Goal: Task Accomplishment & Management: Use online tool/utility

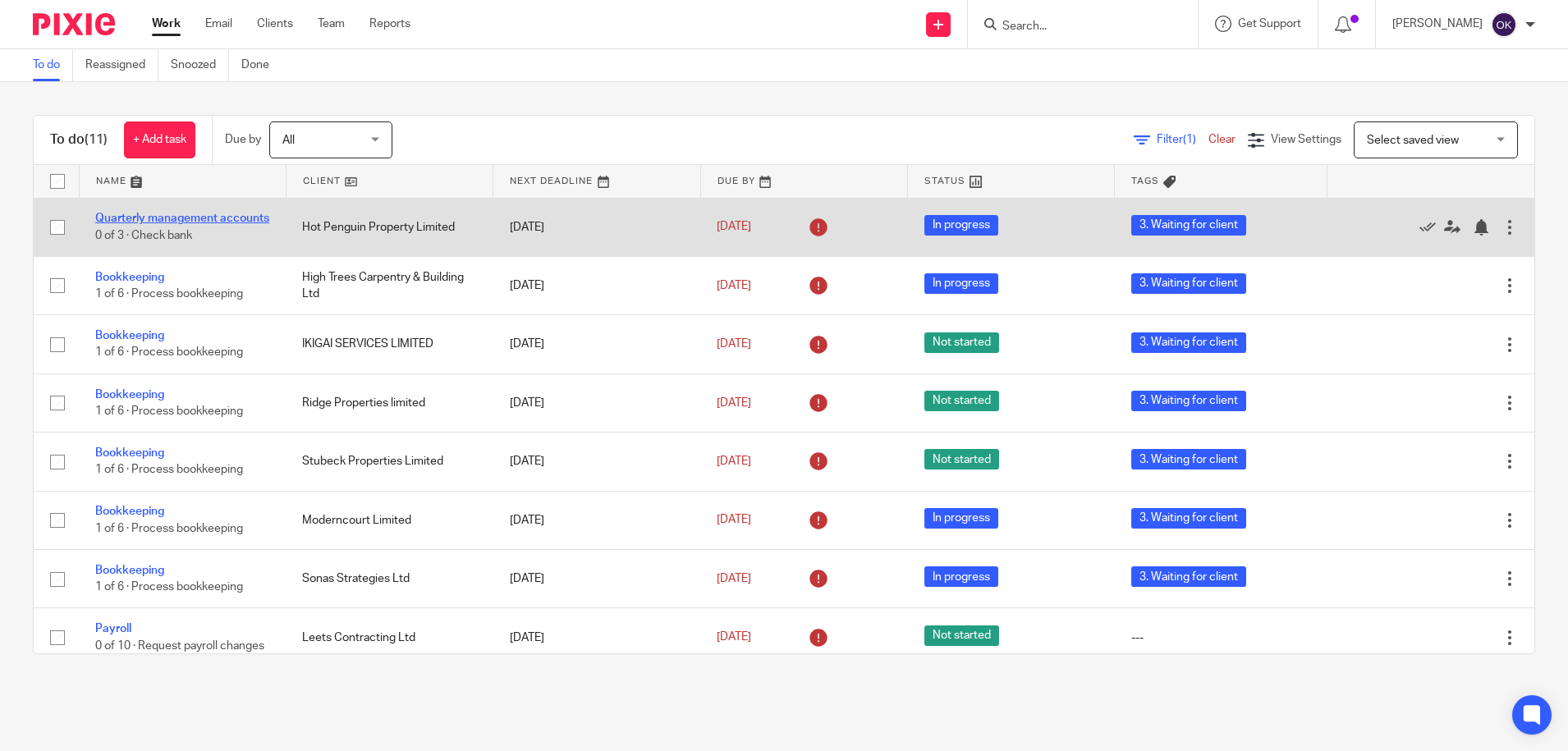
click at [142, 212] on link "Quarterly management accounts" at bounding box center [182, 218] width 174 height 11
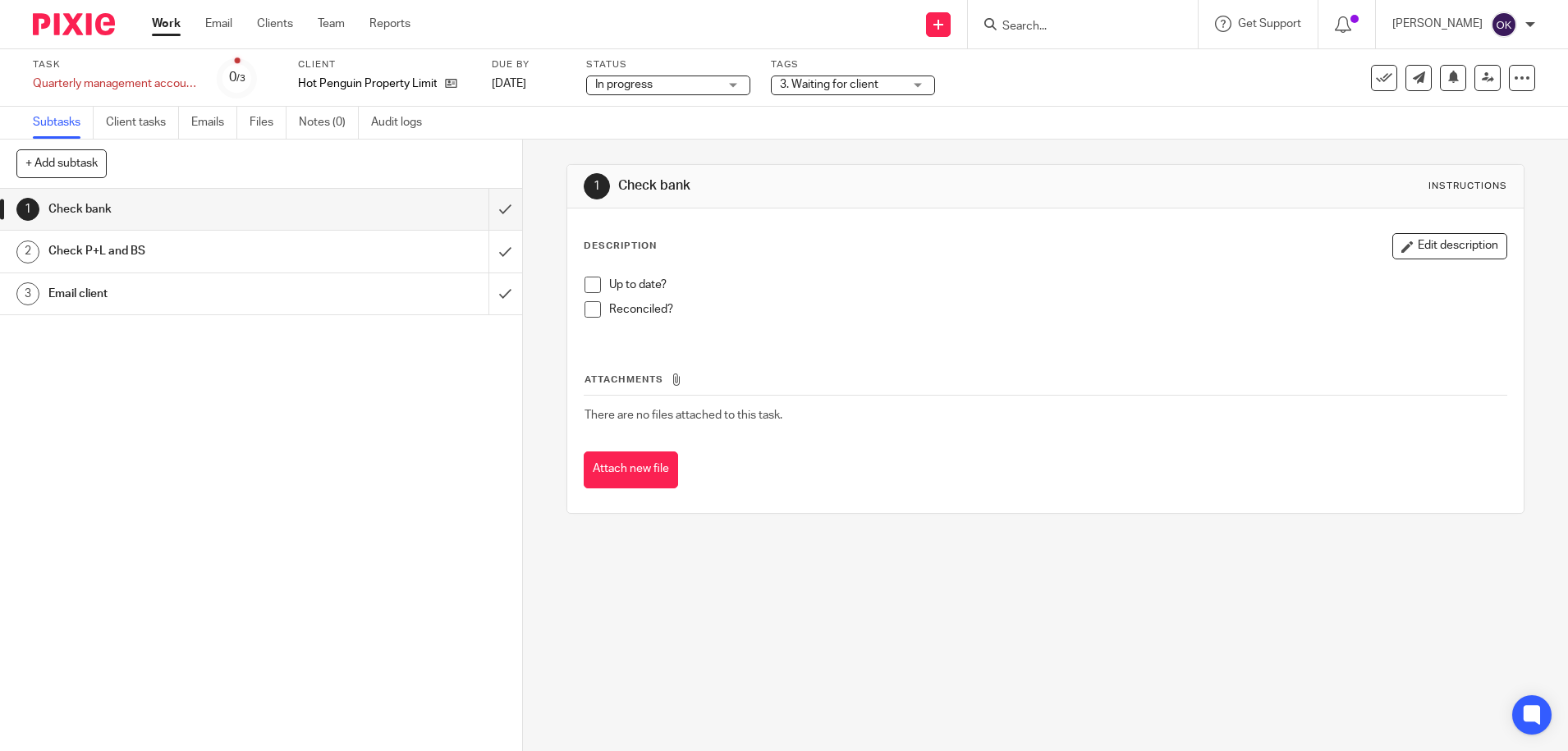
click at [584, 280] on span at bounding box center [592, 284] width 16 height 16
click at [584, 308] on span at bounding box center [592, 309] width 16 height 16
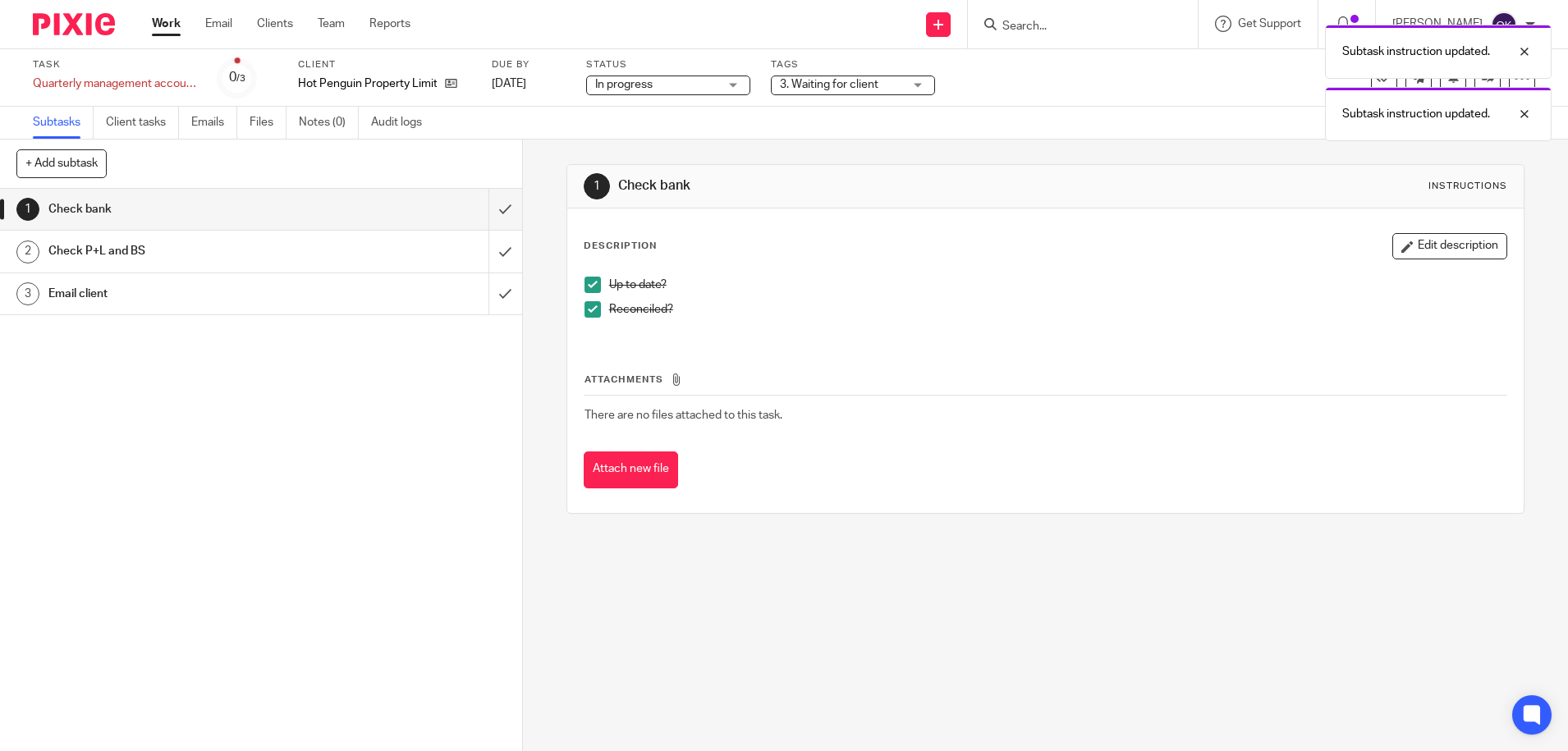
click at [845, 86] on div "Subtask instruction updated. Subtask instruction updated." at bounding box center [1167, 79] width 767 height 125
click at [849, 85] on div "Subtask instruction updated. Subtask instruction updated." at bounding box center [1167, 79] width 767 height 125
click at [916, 85] on div "Subtask instruction updated. Subtask instruction updated." at bounding box center [1167, 79] width 767 height 125
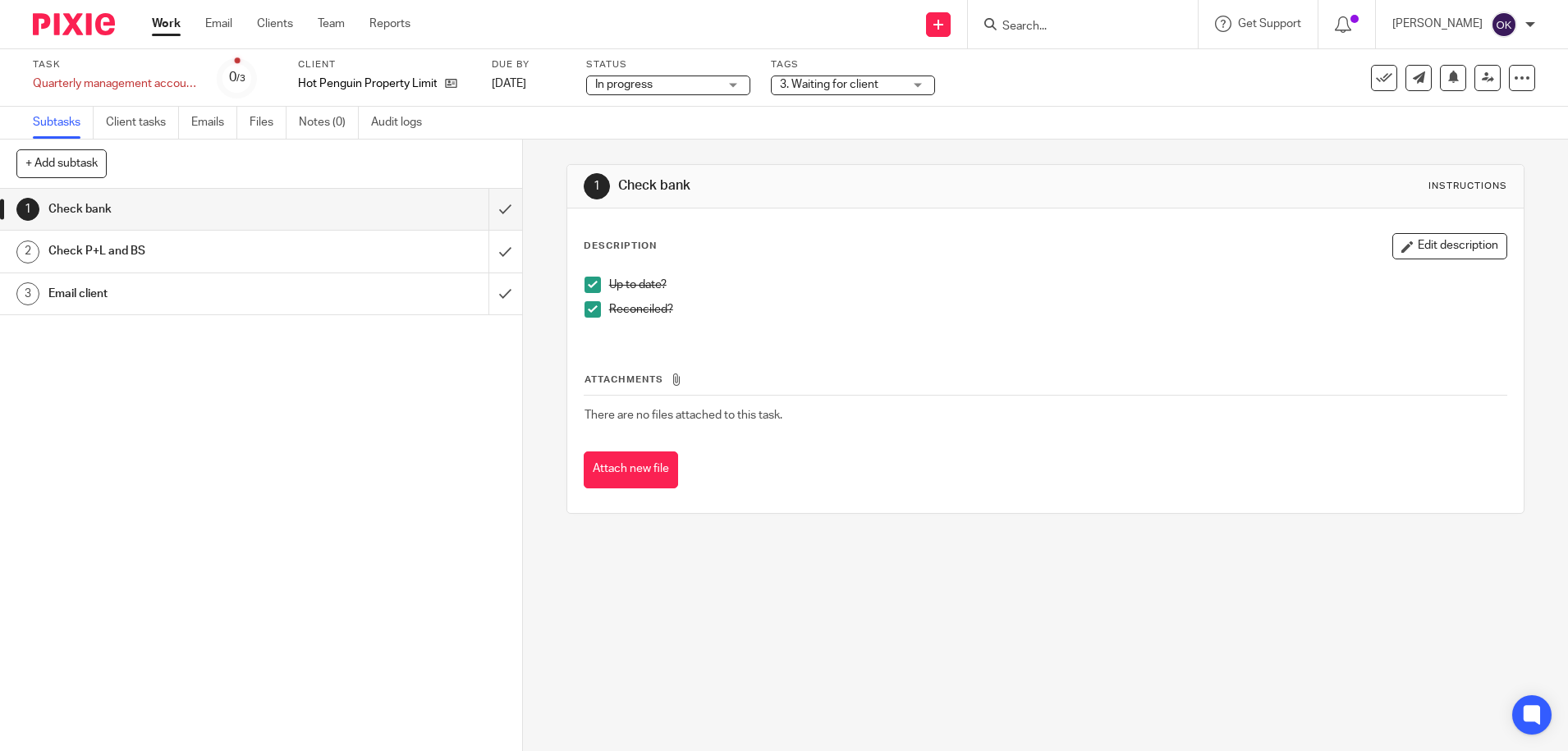
click at [922, 87] on div "3. Waiting for client" at bounding box center [852, 85] width 164 height 20
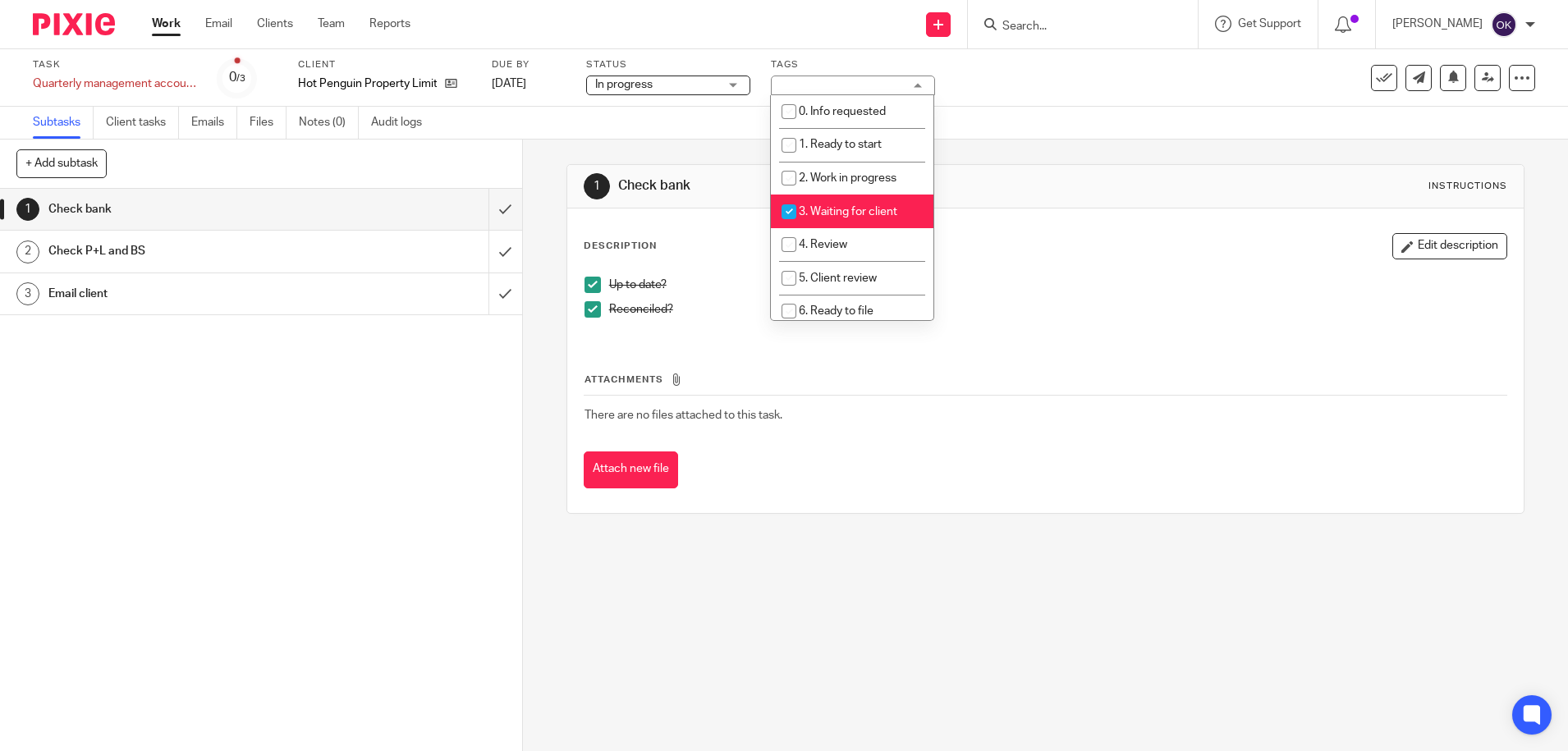
click at [789, 205] on input "checkbox" at bounding box center [789, 212] width 31 height 31
checkbox input "false"
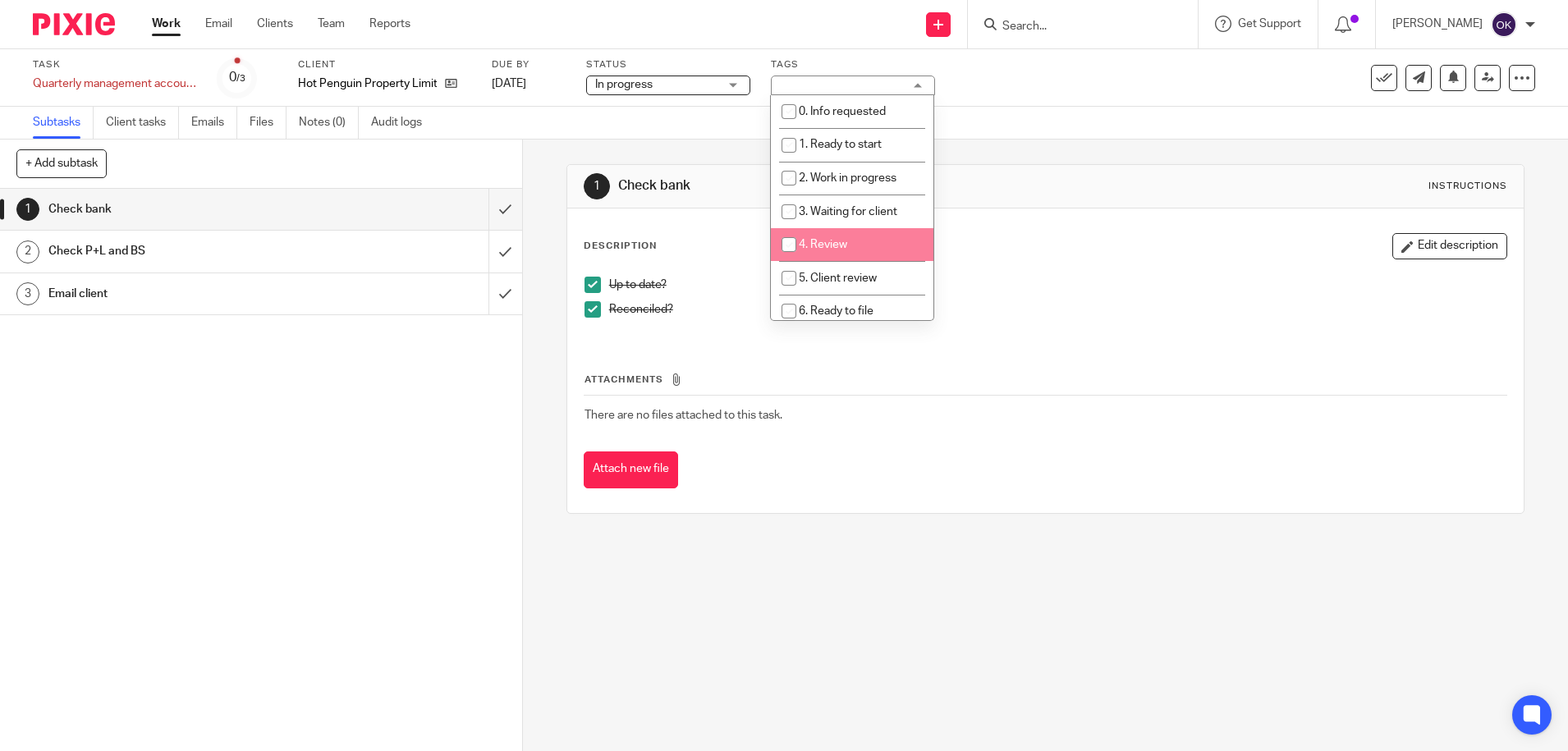
click at [790, 241] on input "checkbox" at bounding box center [789, 245] width 31 height 31
checkbox input "true"
drag, startPoint x: 1054, startPoint y: 272, endPoint x: 963, endPoint y: 256, distance: 92.4
click at [1055, 272] on div "Up to date? Reconciled?" at bounding box center [1045, 303] width 938 height 69
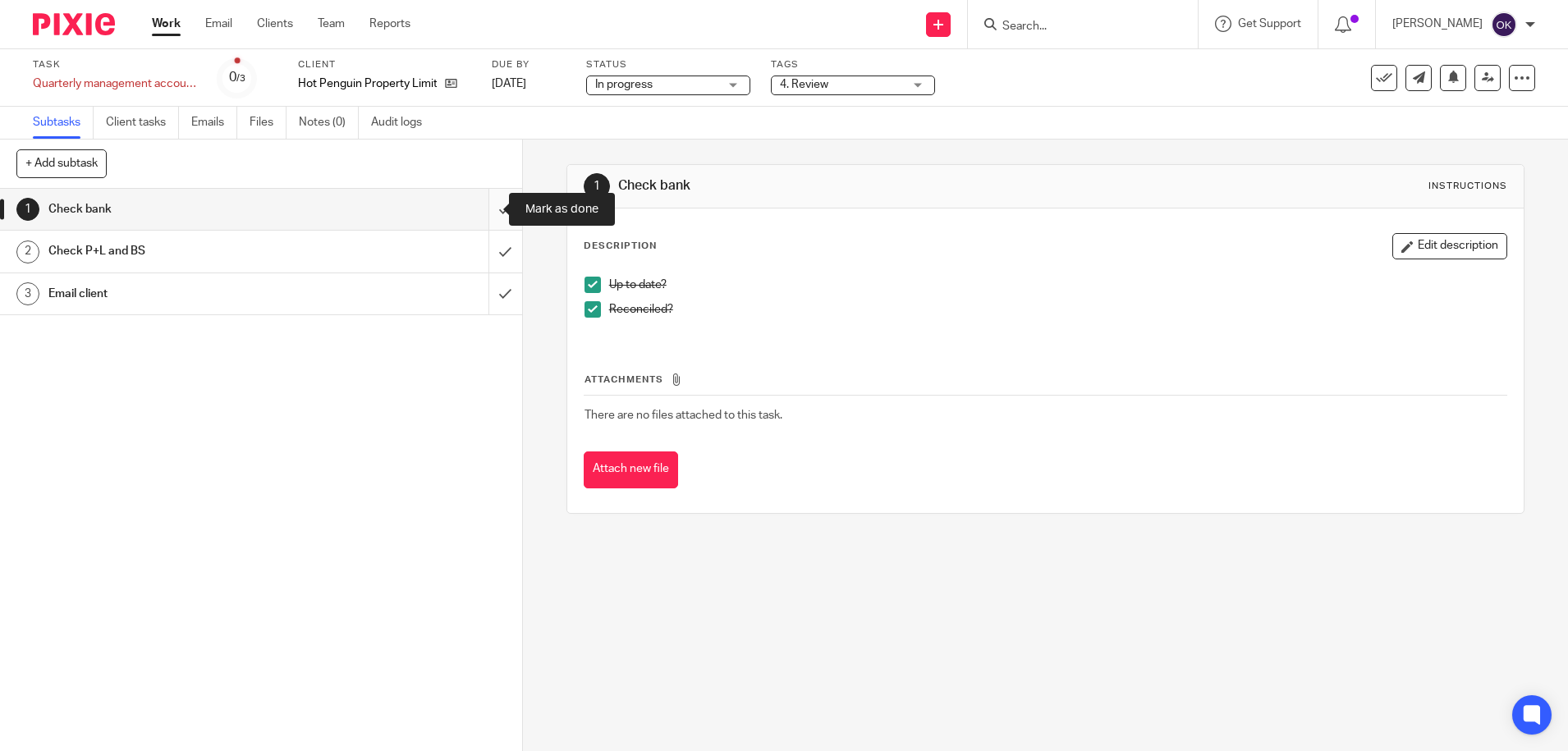
click at [482, 212] on input "submit" at bounding box center [261, 209] width 522 height 41
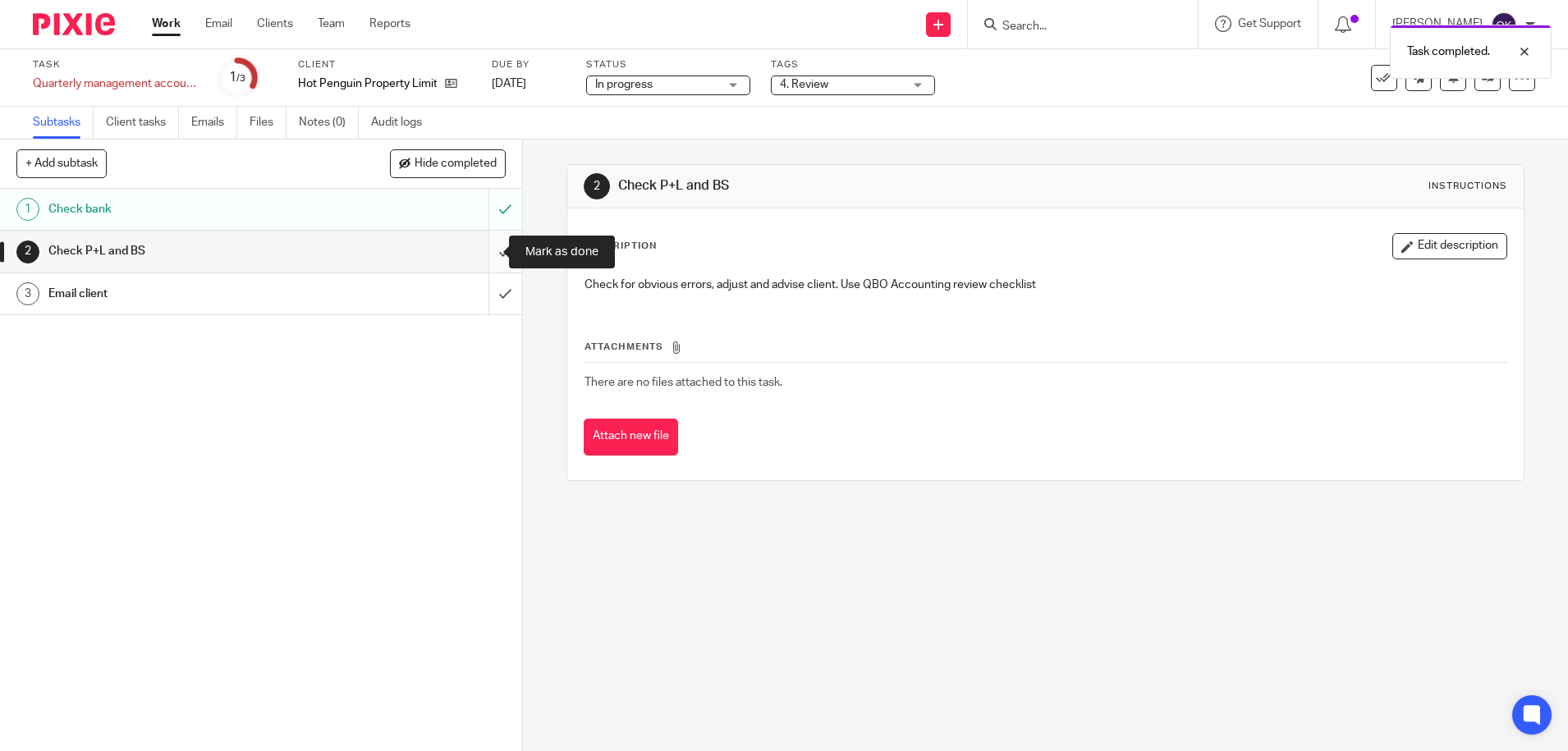
click at [480, 245] on input "submit" at bounding box center [261, 251] width 522 height 41
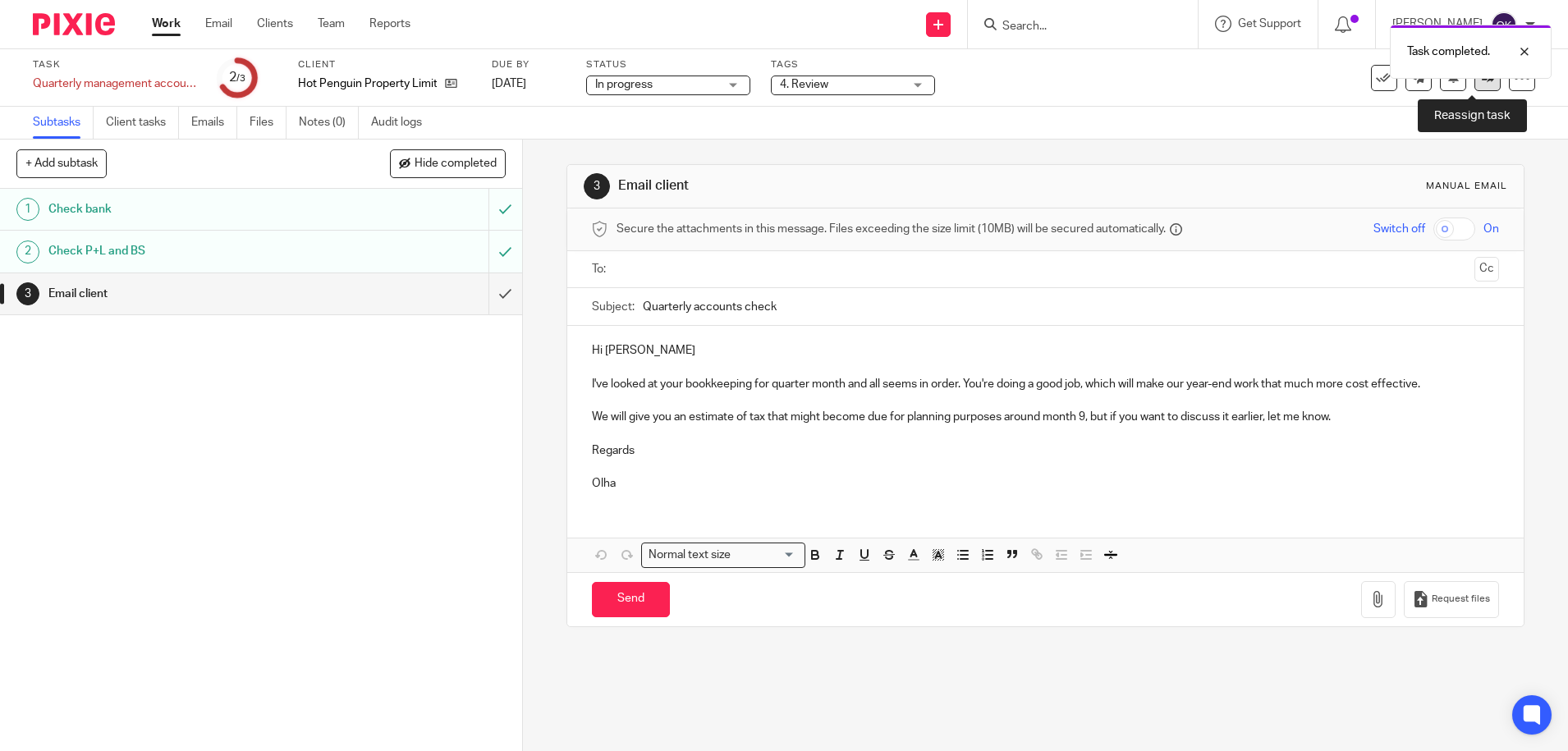
click at [1474, 84] on link at bounding box center [1487, 78] width 26 height 26
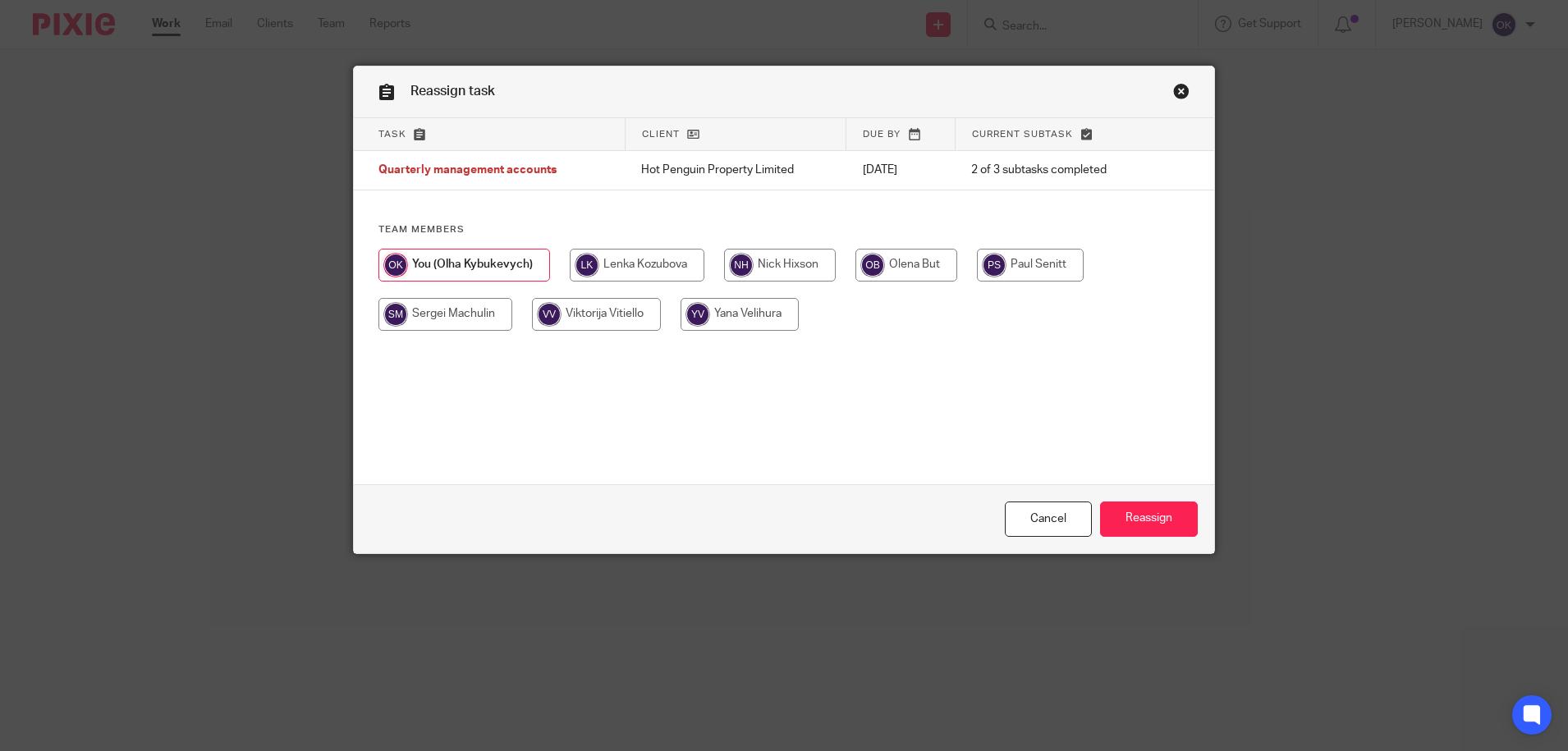
click at [766, 265] on input "radio" at bounding box center [779, 265] width 112 height 33
radio input "true"
click at [1140, 522] on input "Reassign" at bounding box center [1149, 519] width 98 height 36
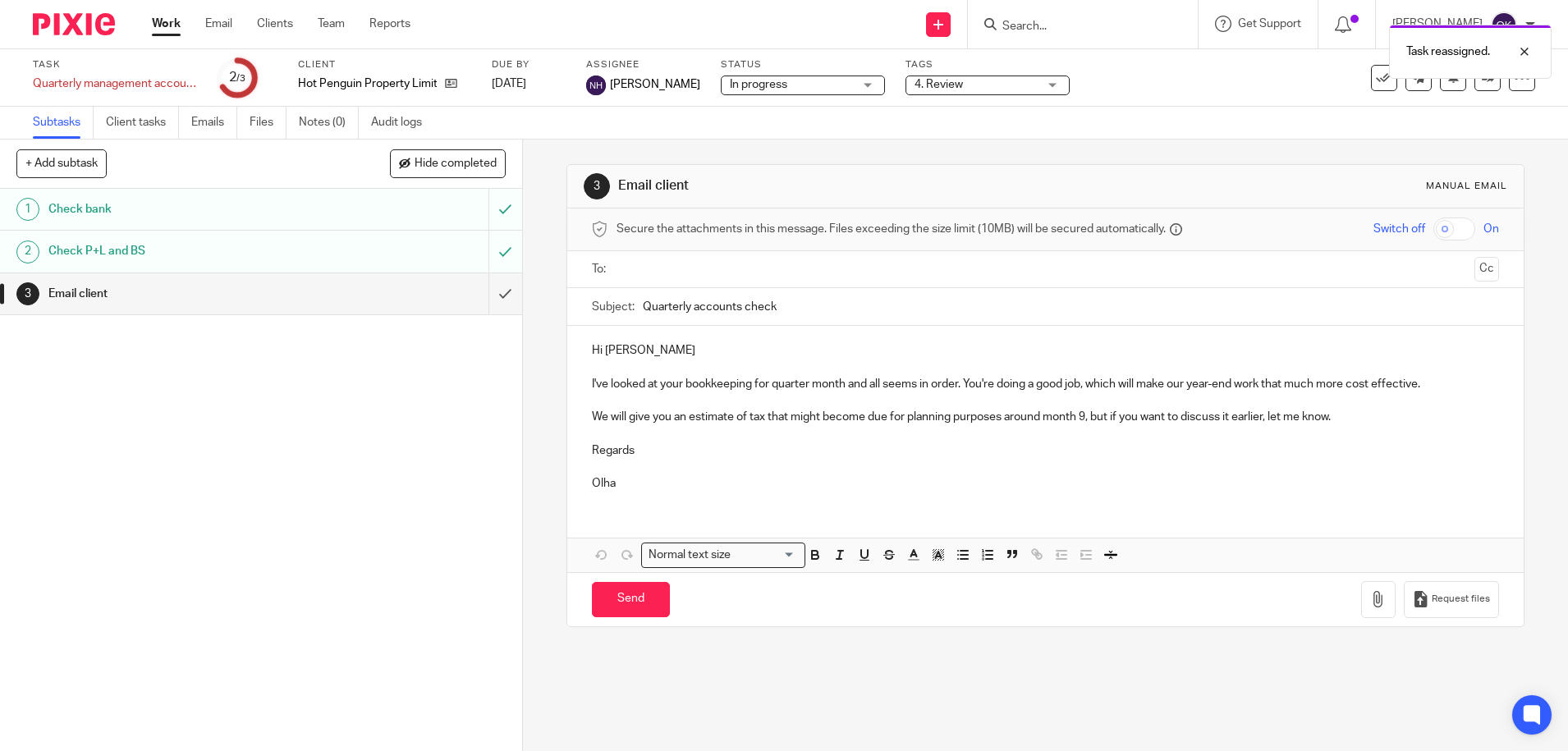
click at [88, 29] on img at bounding box center [74, 24] width 82 height 23
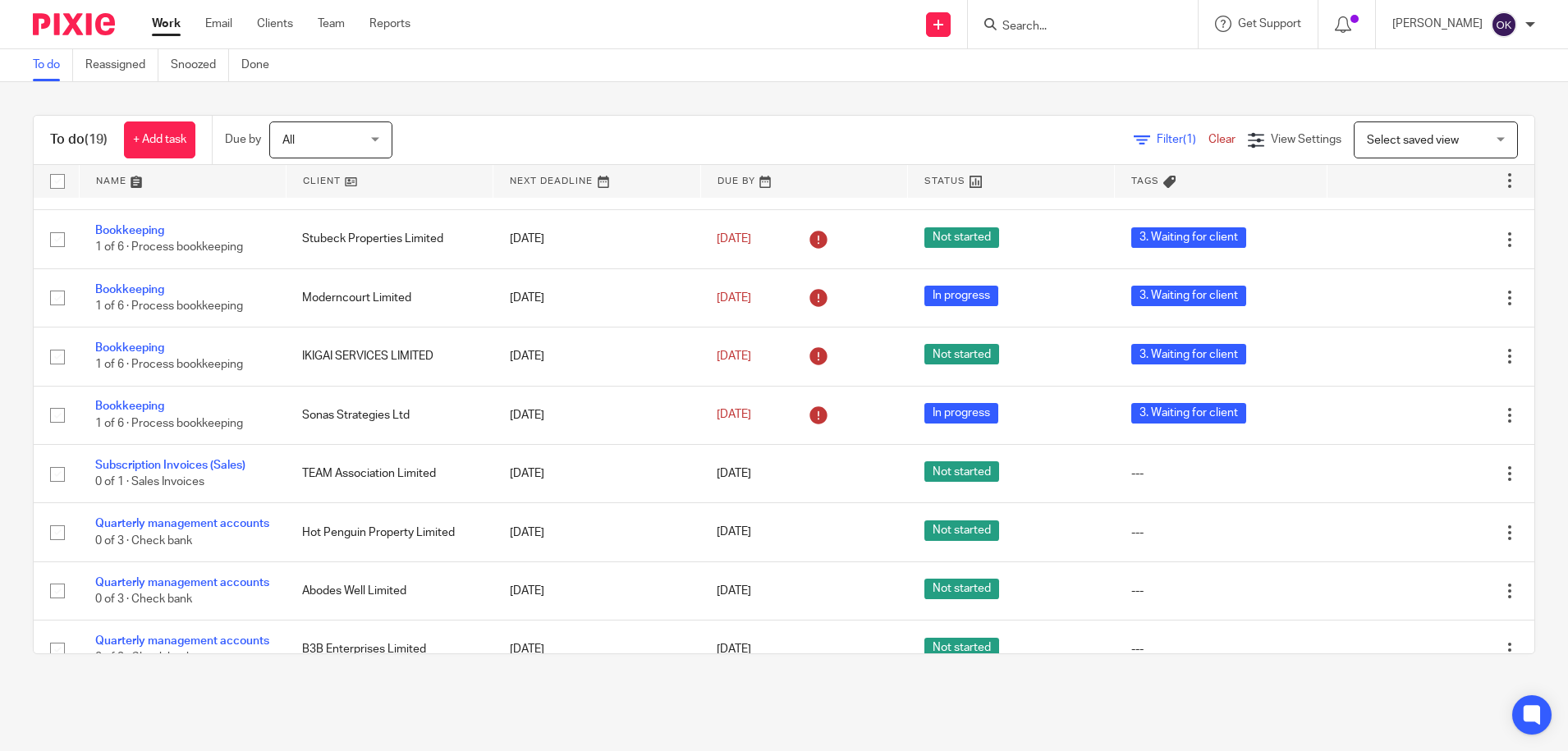
scroll to position [61, 0]
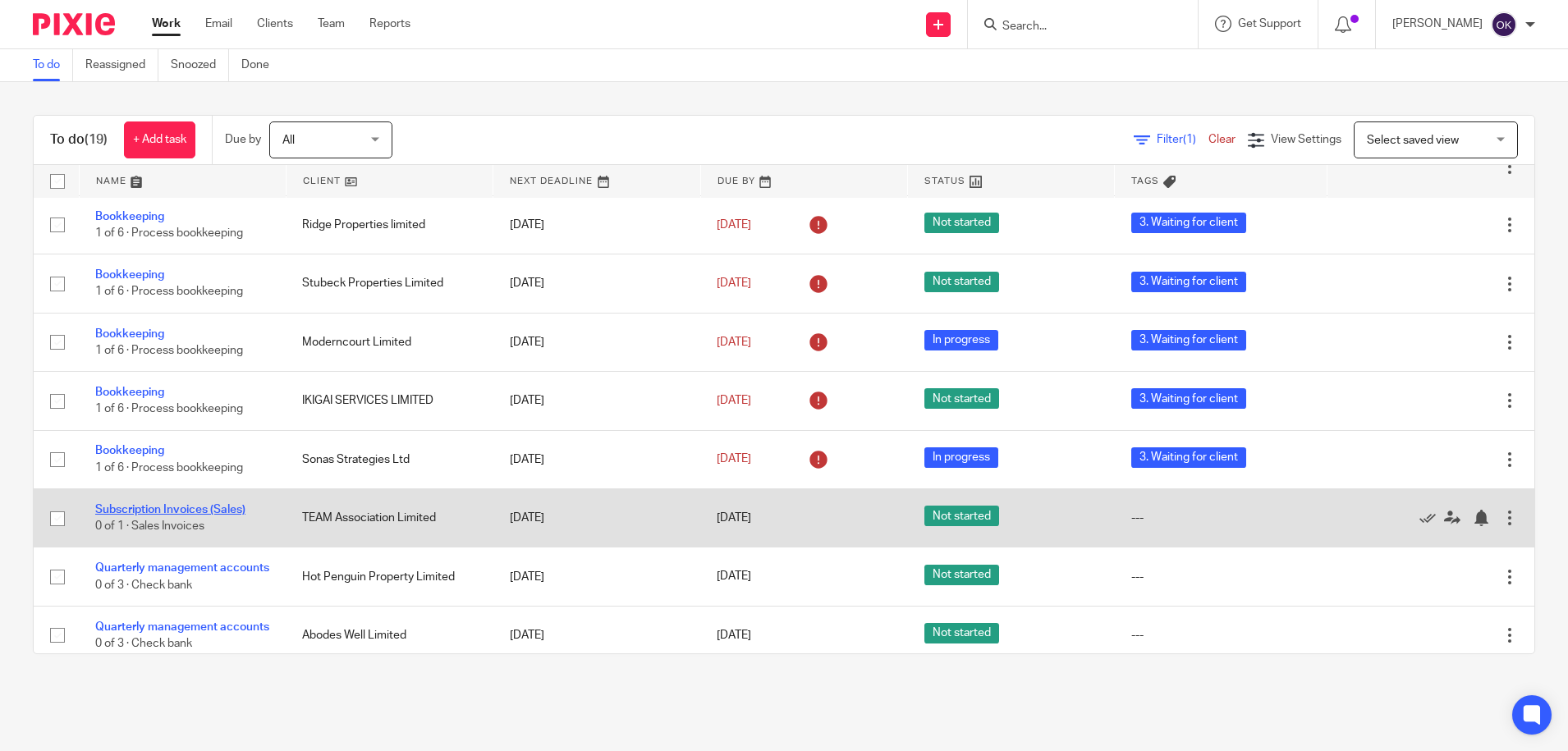
click at [223, 511] on link "Subscription Invoices (Sales)" at bounding box center [170, 509] width 150 height 11
